Goal: Information Seeking & Learning: Learn about a topic

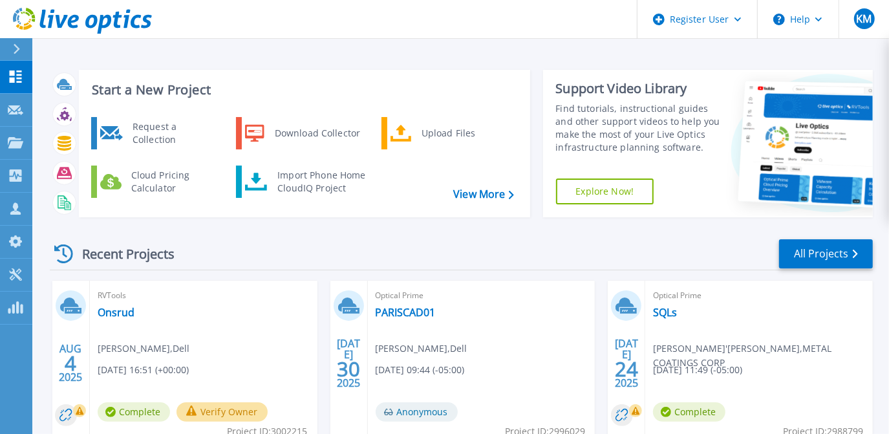
scroll to position [17, 0]
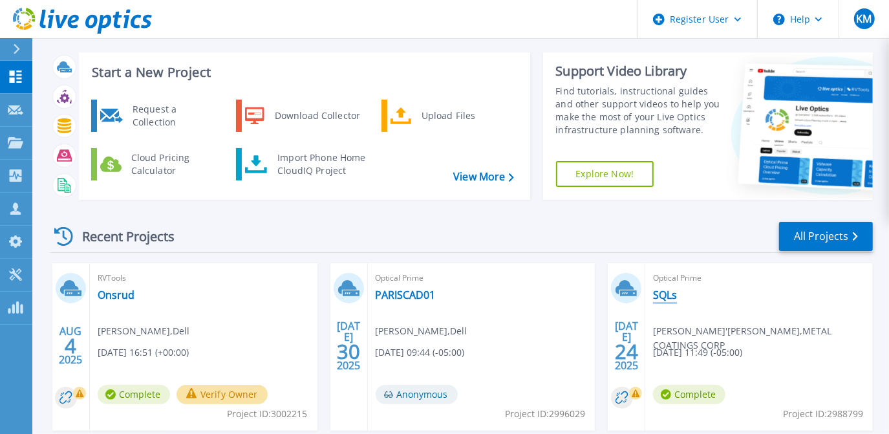
click at [675, 294] on link "SQLs" at bounding box center [665, 294] width 24 height 13
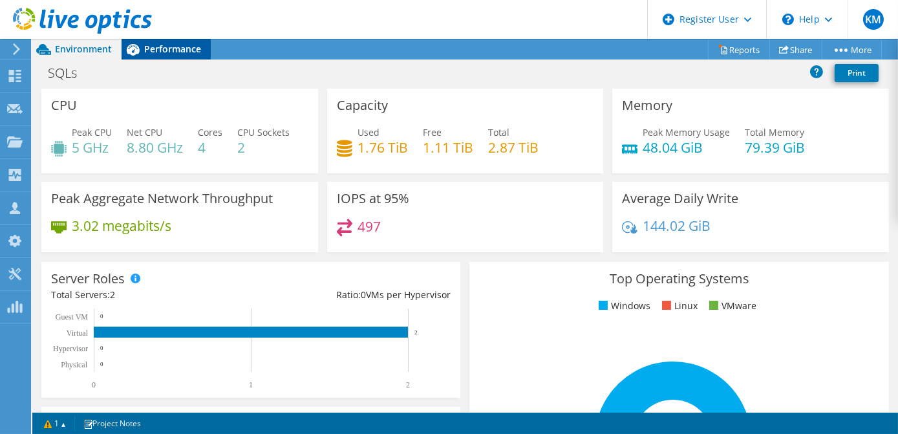
click at [193, 50] on span "Performance" at bounding box center [172, 49] width 57 height 12
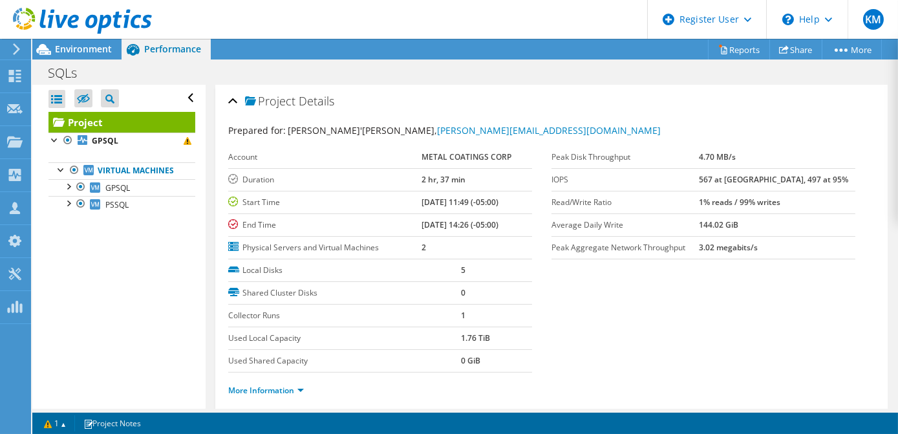
scroll to position [105, 0]
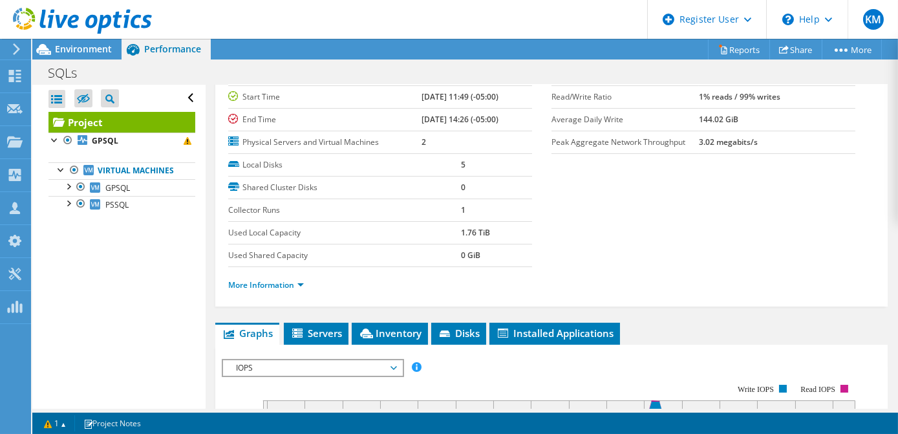
click at [272, 288] on div "More Information" at bounding box center [551, 285] width 647 height 36
click at [271, 288] on li "More Information" at bounding box center [269, 285] width 83 height 14
click at [265, 279] on link "More Information" at bounding box center [266, 284] width 76 height 11
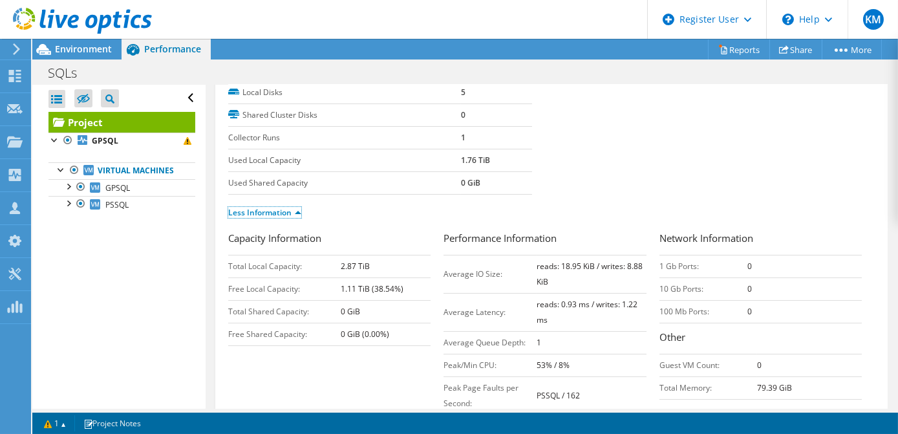
scroll to position [0, 0]
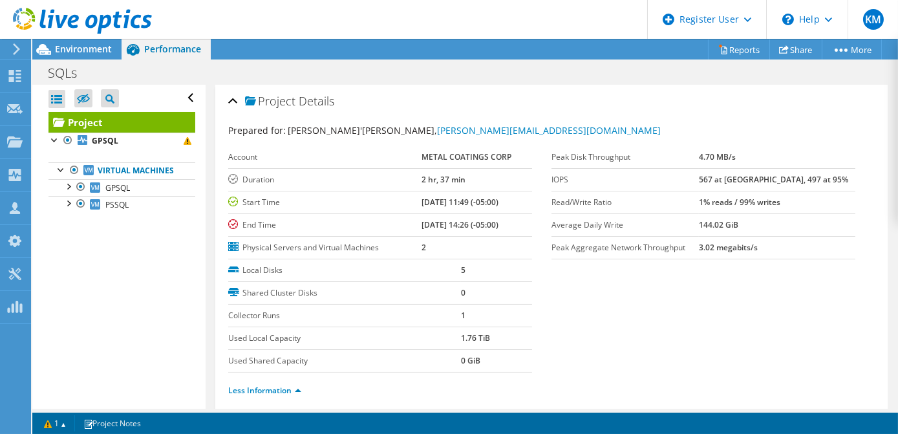
click at [97, 40] on div at bounding box center [76, 21] width 152 height 43
click at [106, 47] on span "Environment" at bounding box center [83, 49] width 57 height 12
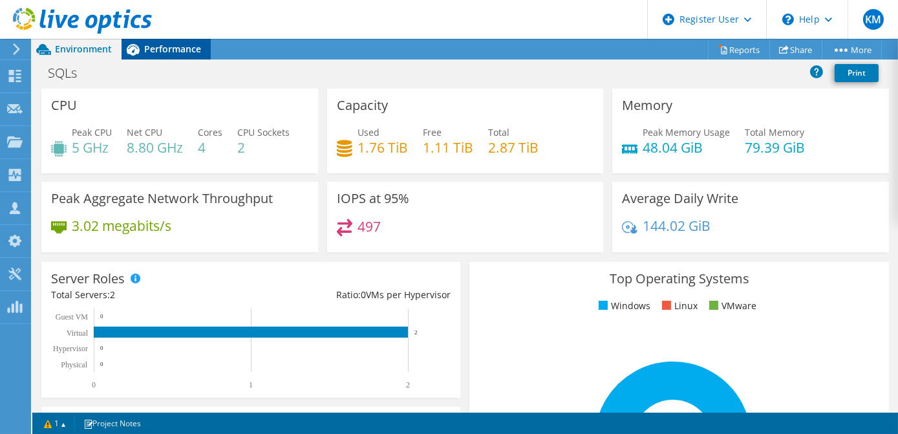
click at [184, 55] on div "Performance" at bounding box center [166, 49] width 89 height 21
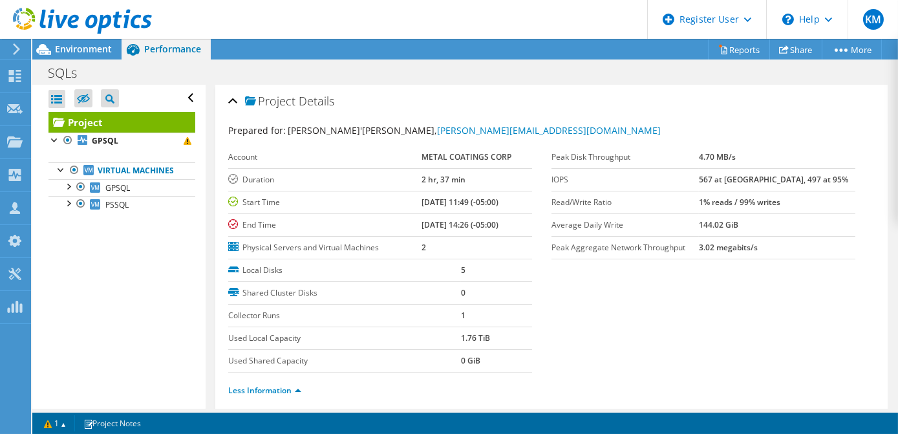
drag, startPoint x: 726, startPoint y: 178, endPoint x: 755, endPoint y: 172, distance: 29.2
click at [755, 172] on tr "IOPS 567 at Peak, 497 at 95%" at bounding box center [703, 179] width 304 height 23
click at [806, 272] on section "Prepared for: Rafael Sant'Anna, rafael@metcoat.com Account METAL COATINGS CORP …" at bounding box center [551, 265] width 647 height 285
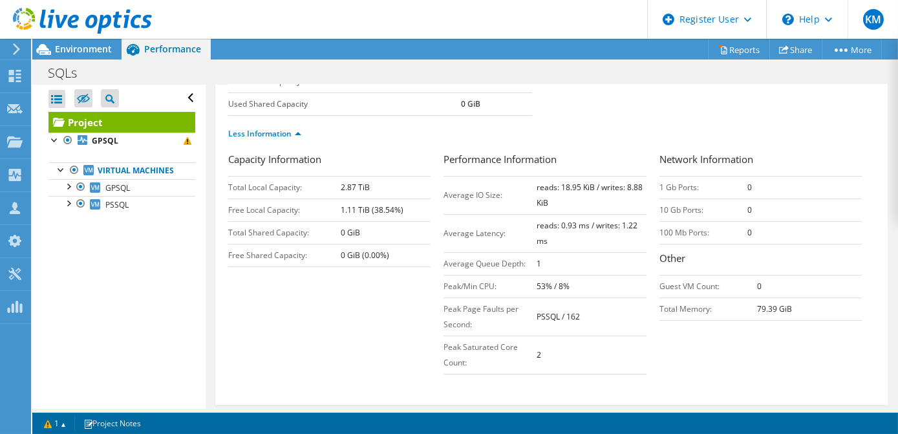
scroll to position [258, 0]
